Goal: Information Seeking & Learning: Learn about a topic

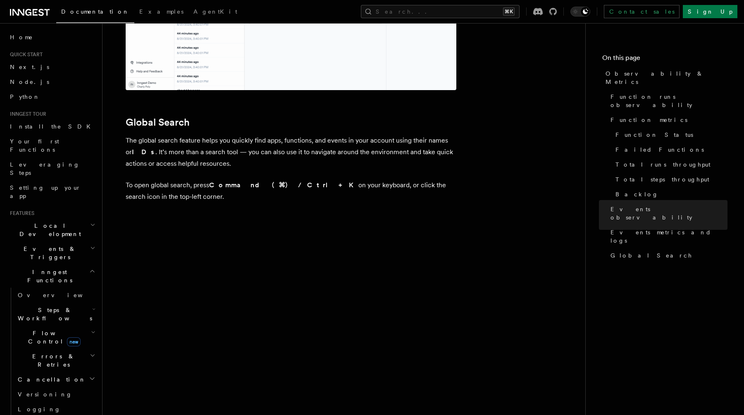
scroll to position [2716, 0]
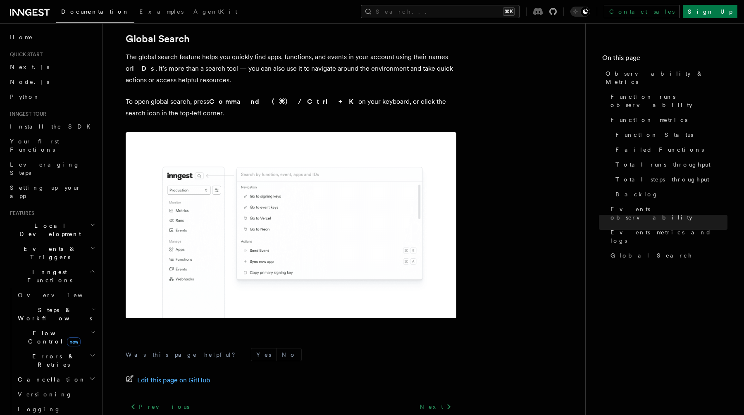
click at [543, 13] on icon at bounding box center [538, 11] width 10 height 7
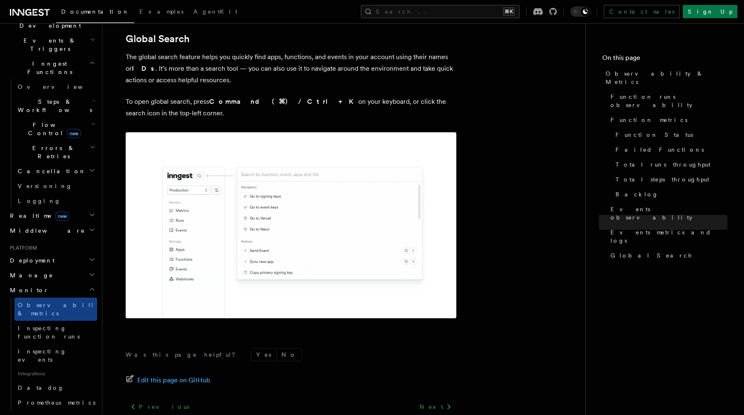
scroll to position [209, 0]
click at [55, 380] on link "Datadog" at bounding box center [55, 387] width 83 height 15
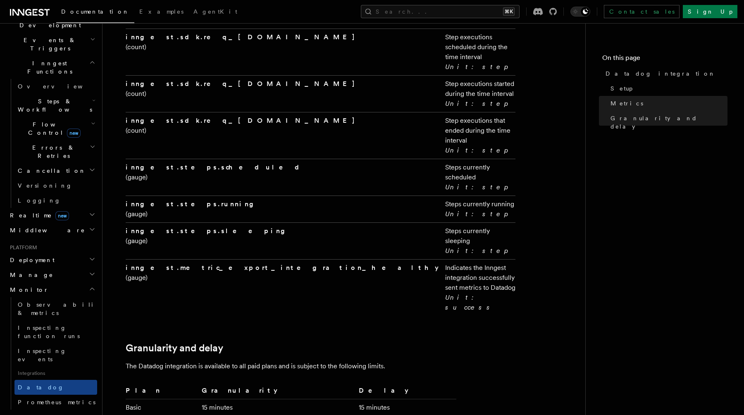
scroll to position [1679, 0]
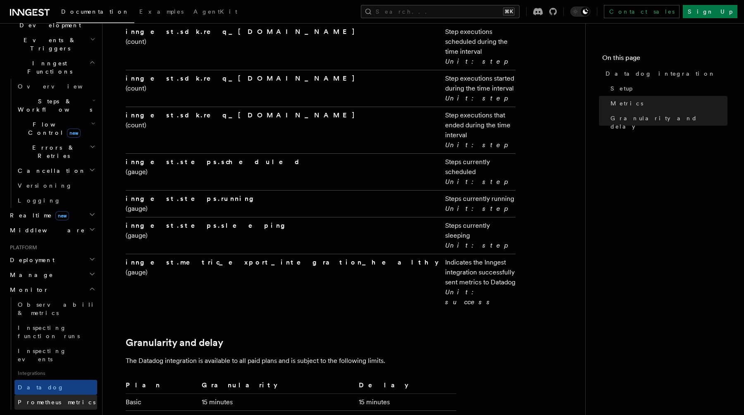
click at [77, 395] on link "Prometheus metrics" at bounding box center [55, 402] width 83 height 15
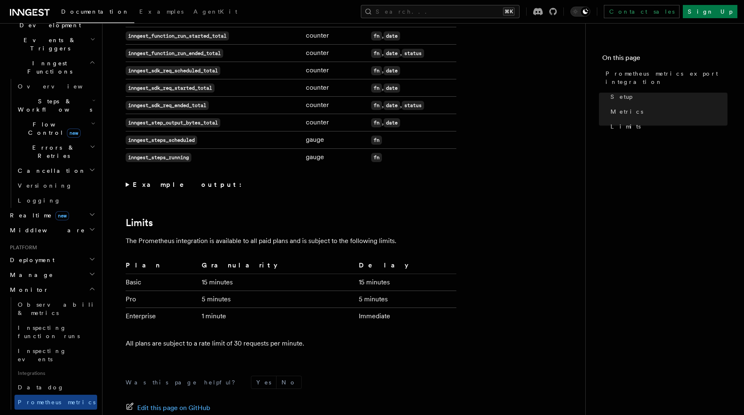
scroll to position [563, 0]
click at [131, 186] on summary "Example output:" at bounding box center [291, 185] width 331 height 12
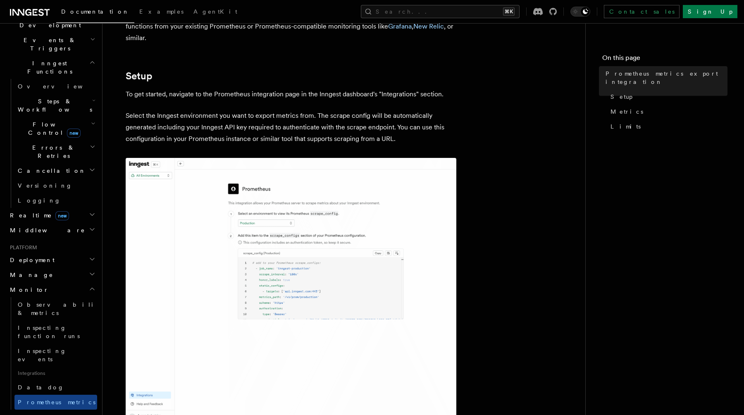
scroll to position [67, 0]
click at [307, 223] on img at bounding box center [291, 289] width 331 height 264
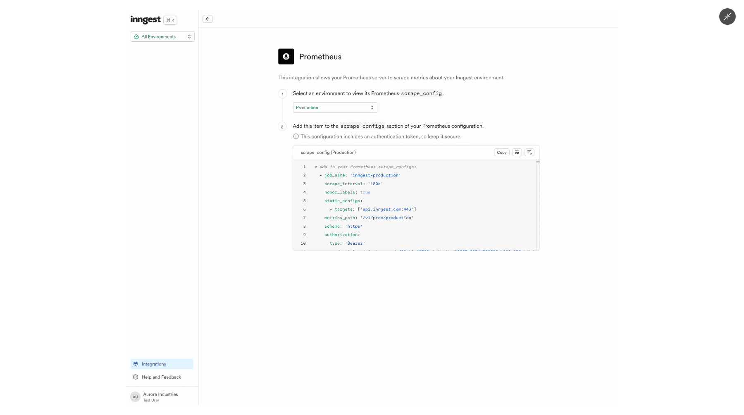
click at [307, 223] on img at bounding box center [372, 207] width 493 height 394
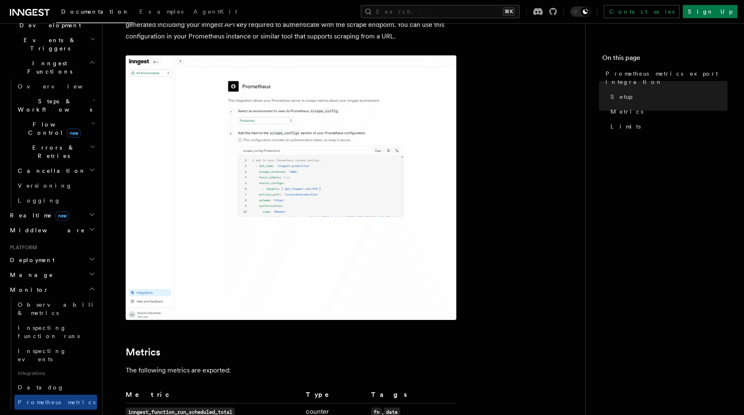
scroll to position [168, 0]
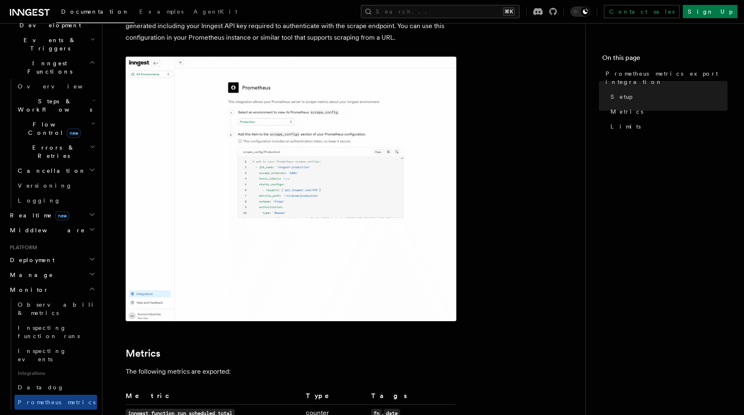
click at [307, 223] on img at bounding box center [291, 189] width 331 height 264
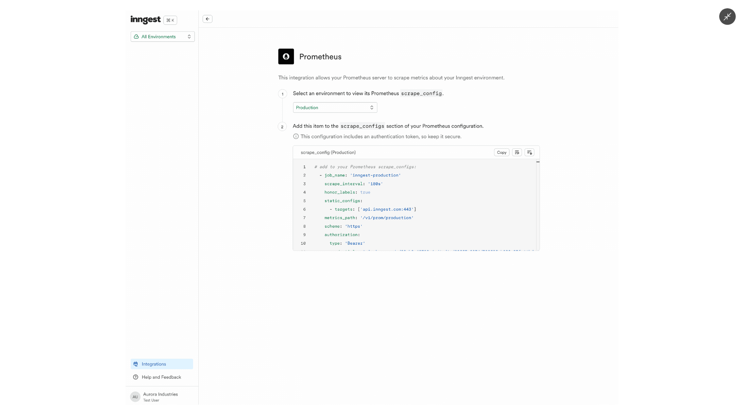
click at [307, 223] on img at bounding box center [372, 207] width 493 height 394
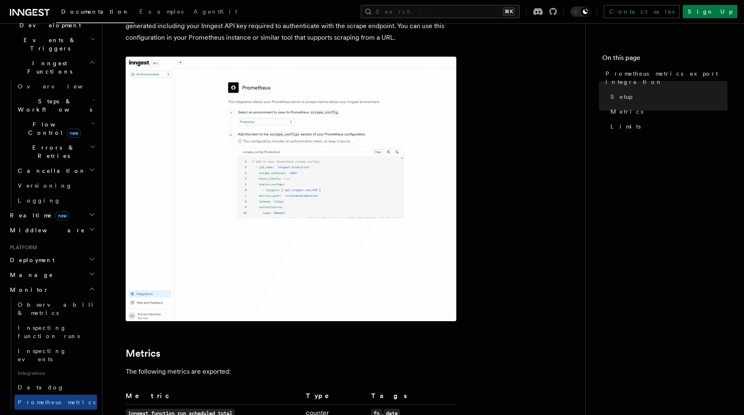
click at [307, 223] on img at bounding box center [291, 189] width 331 height 264
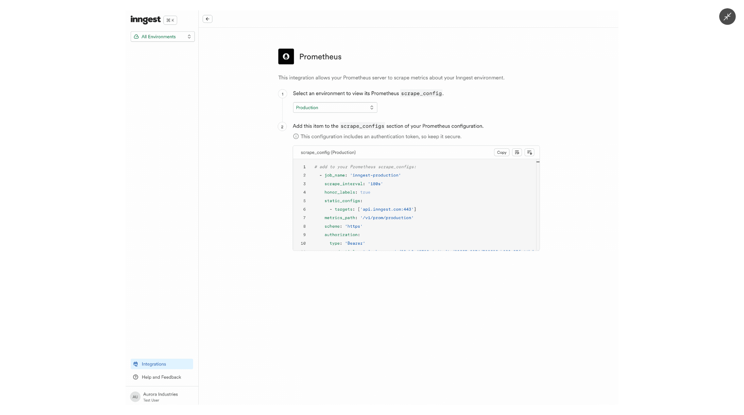
click at [307, 223] on img at bounding box center [372, 207] width 493 height 394
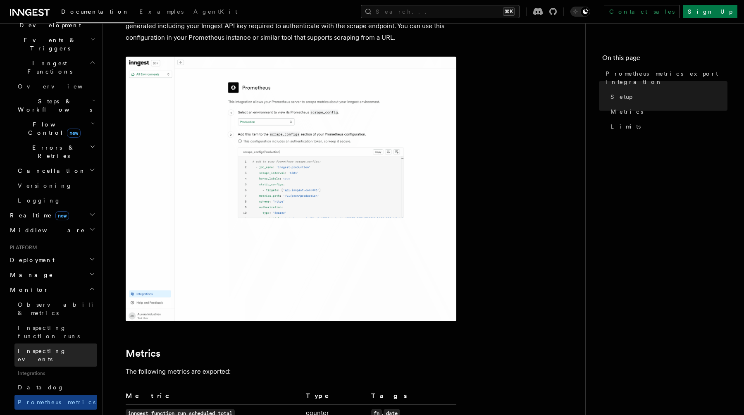
click at [50, 348] on span "Inspecting events" at bounding box center [42, 355] width 49 height 15
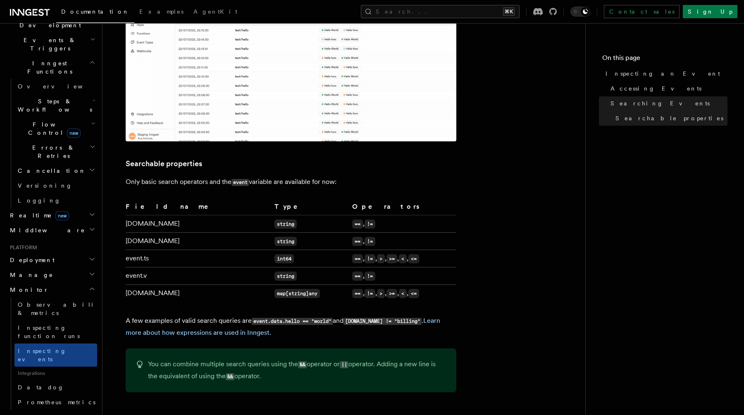
scroll to position [533, 0]
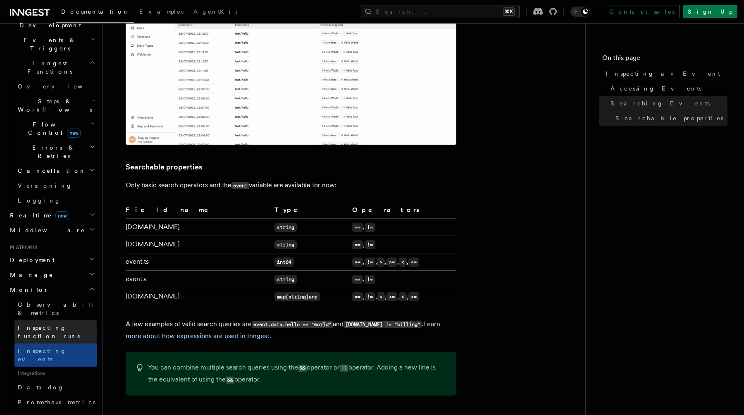
click at [59, 324] on span "Inspecting function runs" at bounding box center [49, 331] width 62 height 15
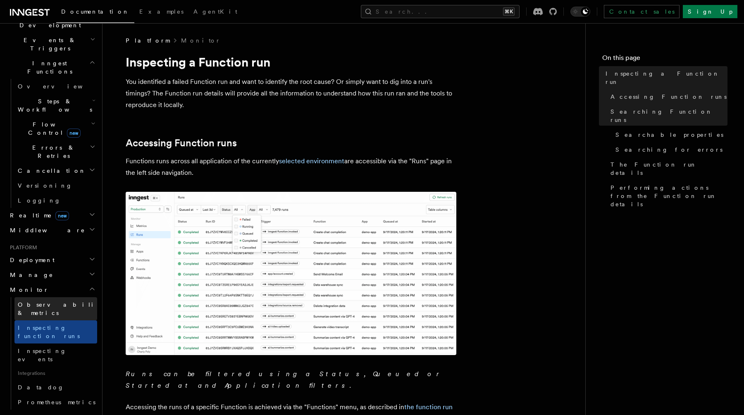
click at [65, 301] on span "Observability & metrics" at bounding box center [60, 308] width 85 height 15
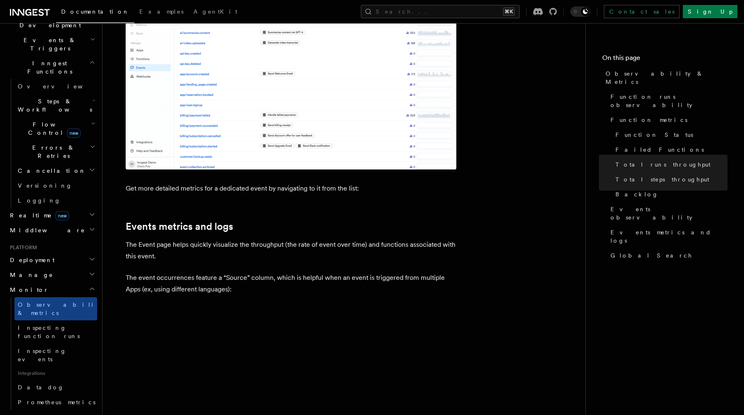
scroll to position [2142, 0]
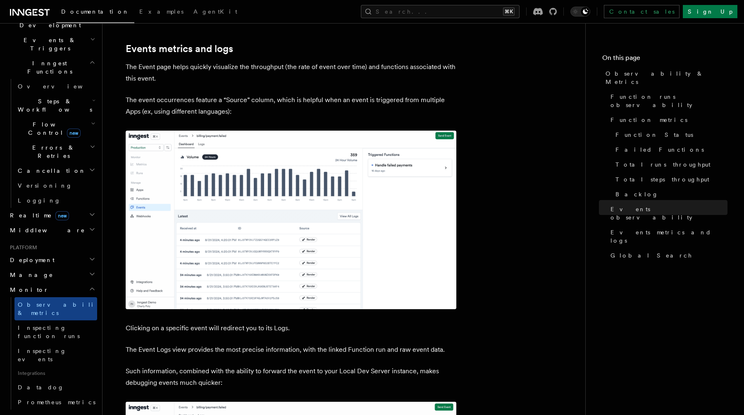
click at [71, 267] on h2 "Manage" at bounding box center [52, 274] width 91 height 15
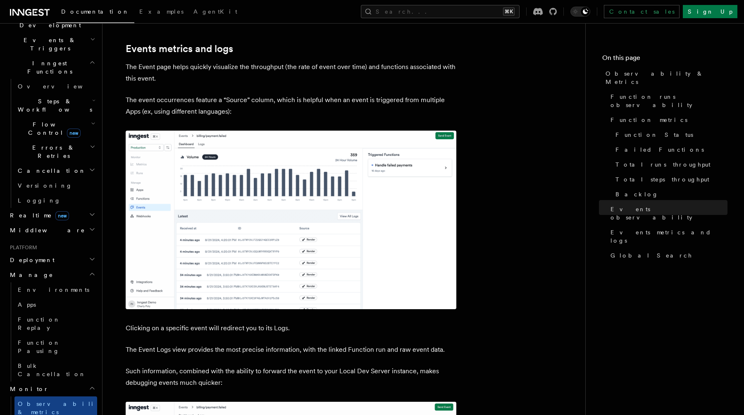
click at [71, 267] on h2 "Manage" at bounding box center [52, 274] width 91 height 15
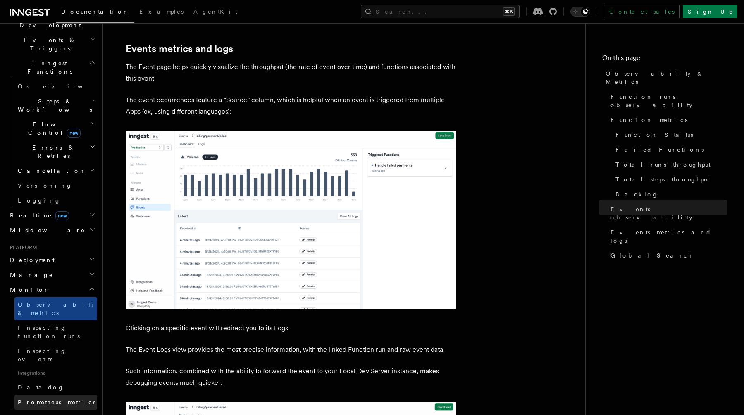
click at [53, 399] on span "Prometheus metrics" at bounding box center [57, 402] width 78 height 7
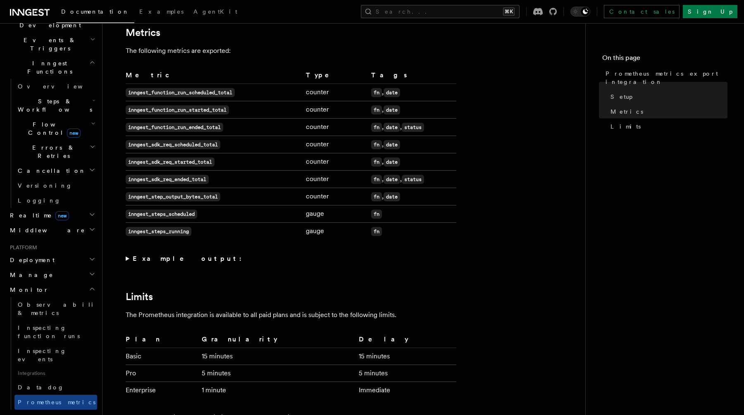
scroll to position [503, 0]
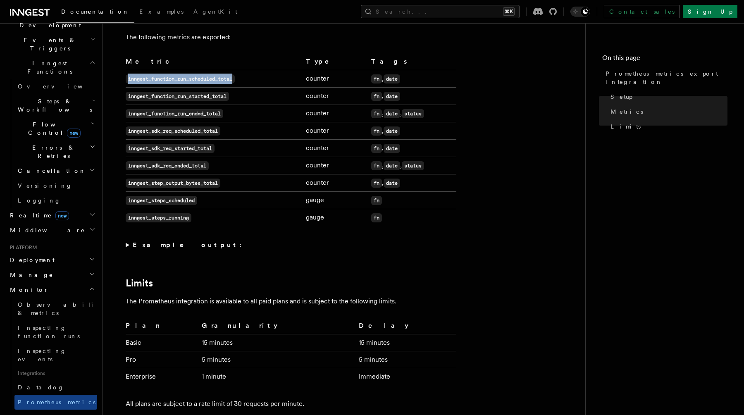
drag, startPoint x: 245, startPoint y: 78, endPoint x: 127, endPoint y: 77, distance: 118.2
click at [127, 77] on td "inngest_function_run_scheduled_total" at bounding box center [214, 78] width 177 height 17
copy code "inngest_function_run_scheduled_total"
